Goal: Information Seeking & Learning: Learn about a topic

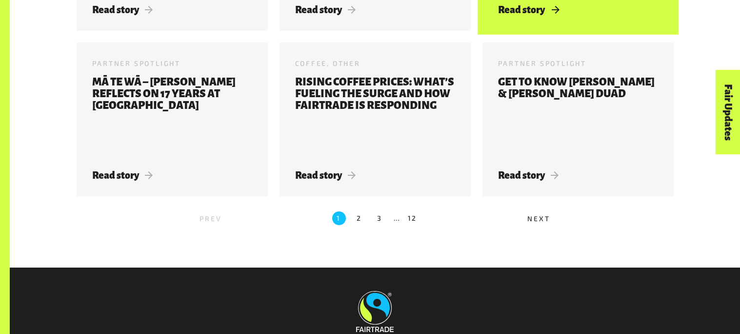
scroll to position [1118, 0]
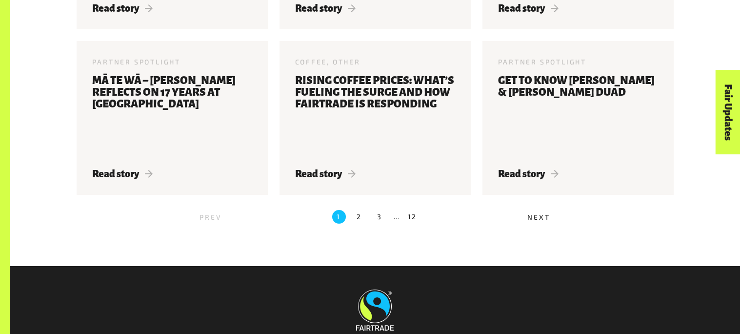
click at [358, 220] on label "2" at bounding box center [360, 217] width 14 height 14
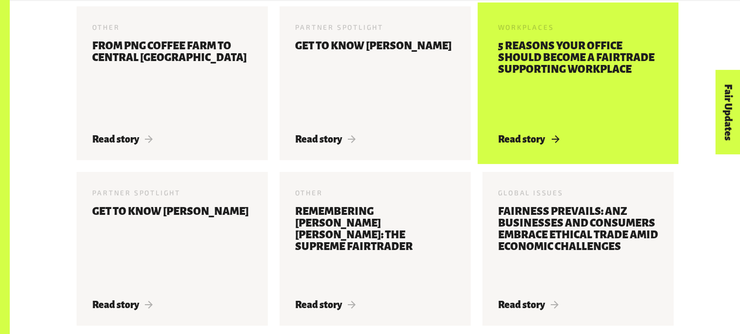
scroll to position [572, 0]
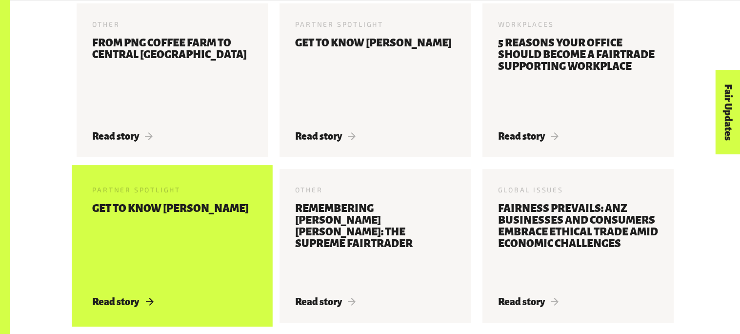
click at [144, 278] on h3 "Get to know [PERSON_NAME]" at bounding box center [170, 243] width 157 height 82
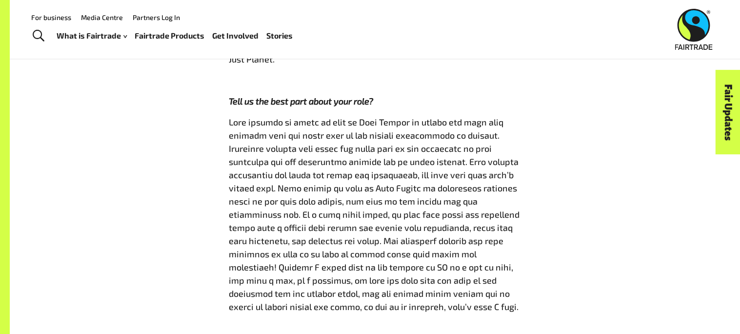
scroll to position [555, 0]
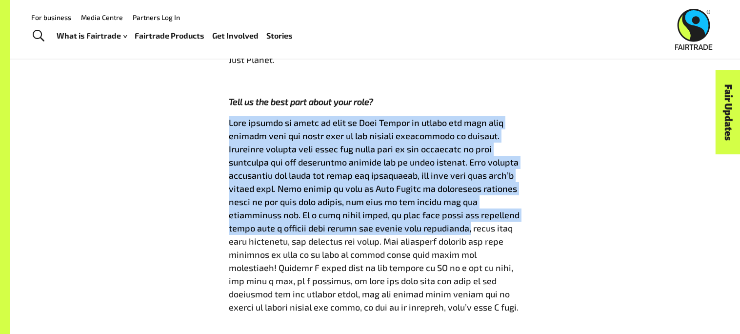
drag, startPoint x: 229, startPoint y: 113, endPoint x: 515, endPoint y: 209, distance: 302.1
click at [515, 209] on p at bounding box center [375, 214] width 293 height 197
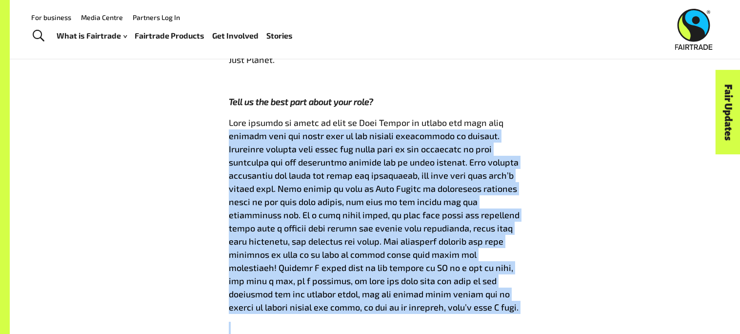
drag, startPoint x: 217, startPoint y: 117, endPoint x: 502, endPoint y: 319, distance: 350.2
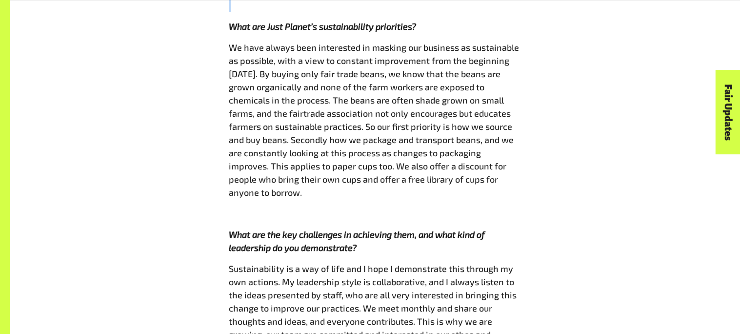
scroll to position [880, 0]
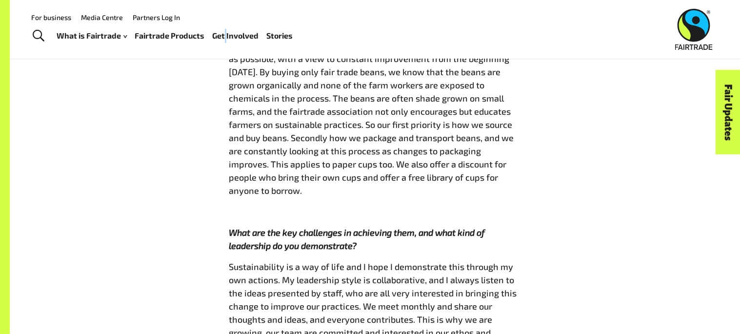
click at [224, 46] on div "What is Fairtrade How Fairtrade works Where Fairtrade works Fast facts Who we a…" at bounding box center [179, 35] width 244 height 24
click at [224, 84] on div "Get to know [PERSON_NAME] [DATE] Here at [GEOGRAPHIC_DATA] we’re surrounded by …" at bounding box center [375, 126] width 304 height 1237
click at [221, 78] on div "Get to know [PERSON_NAME] [DATE] Here at [GEOGRAPHIC_DATA] we’re surrounded by …" at bounding box center [375, 126] width 609 height 1237
drag, startPoint x: 478, startPoint y: 39, endPoint x: 484, endPoint y: 14, distance: 26.1
click at [484, 14] on div "Menu For business Media Centre Partners Log In What is Fairtrade How Fairtrade …" at bounding box center [370, 29] width 740 height 59
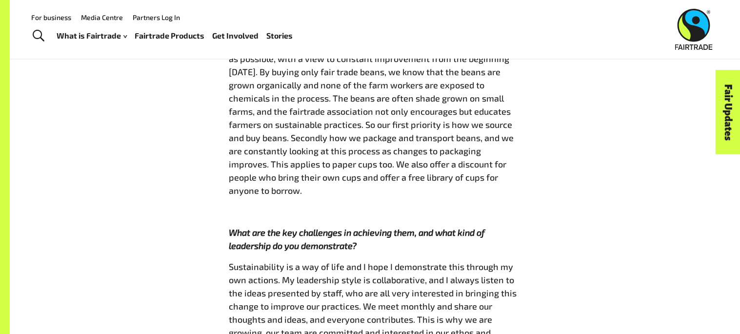
click at [463, 94] on p "We have always been interested in masking our business as sustainable as possib…" at bounding box center [375, 118] width 293 height 158
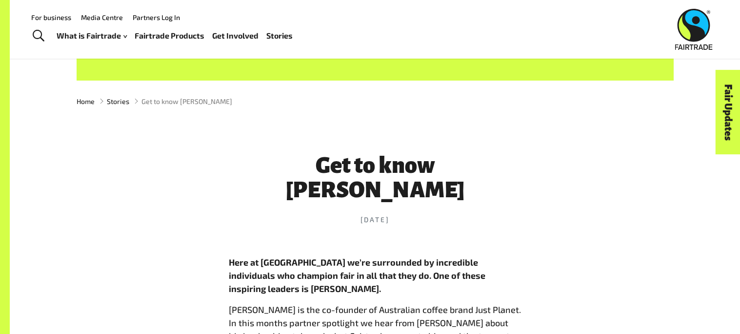
scroll to position [260, 0]
